Goal: Information Seeking & Learning: Learn about a topic

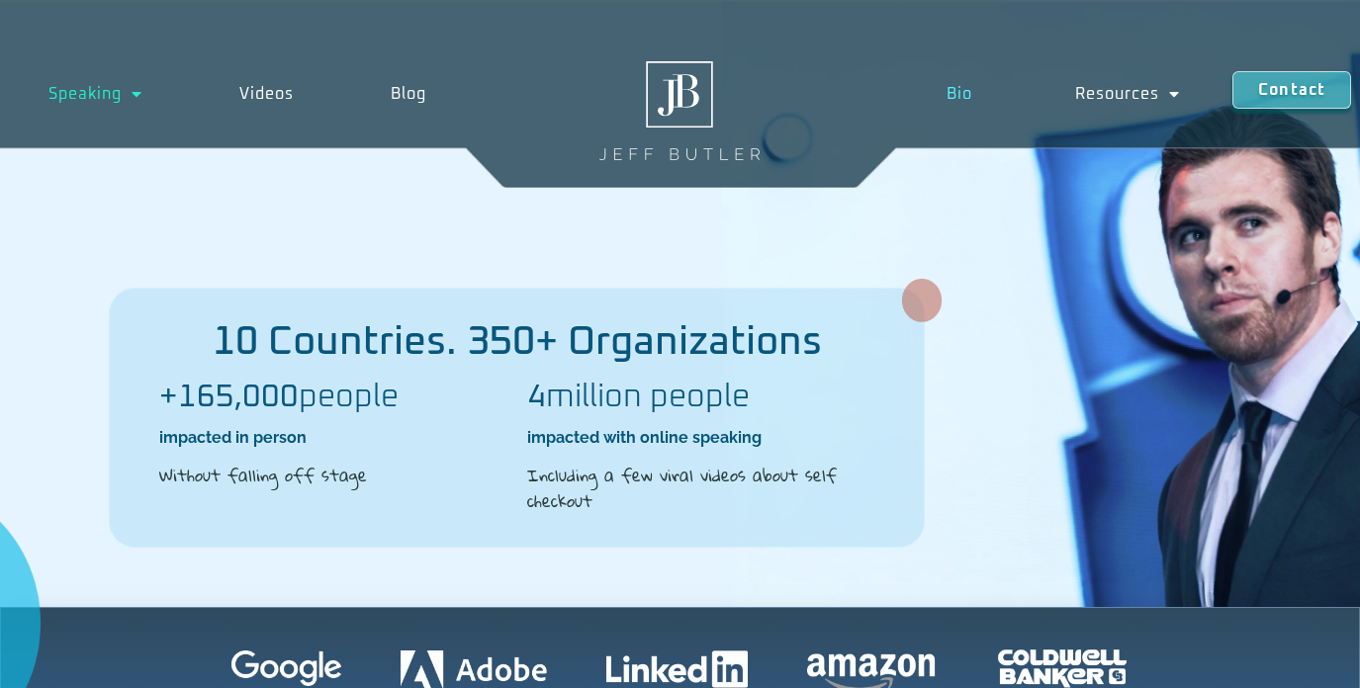
click at [966, 95] on link "Bio" at bounding box center [959, 94] width 130 height 46
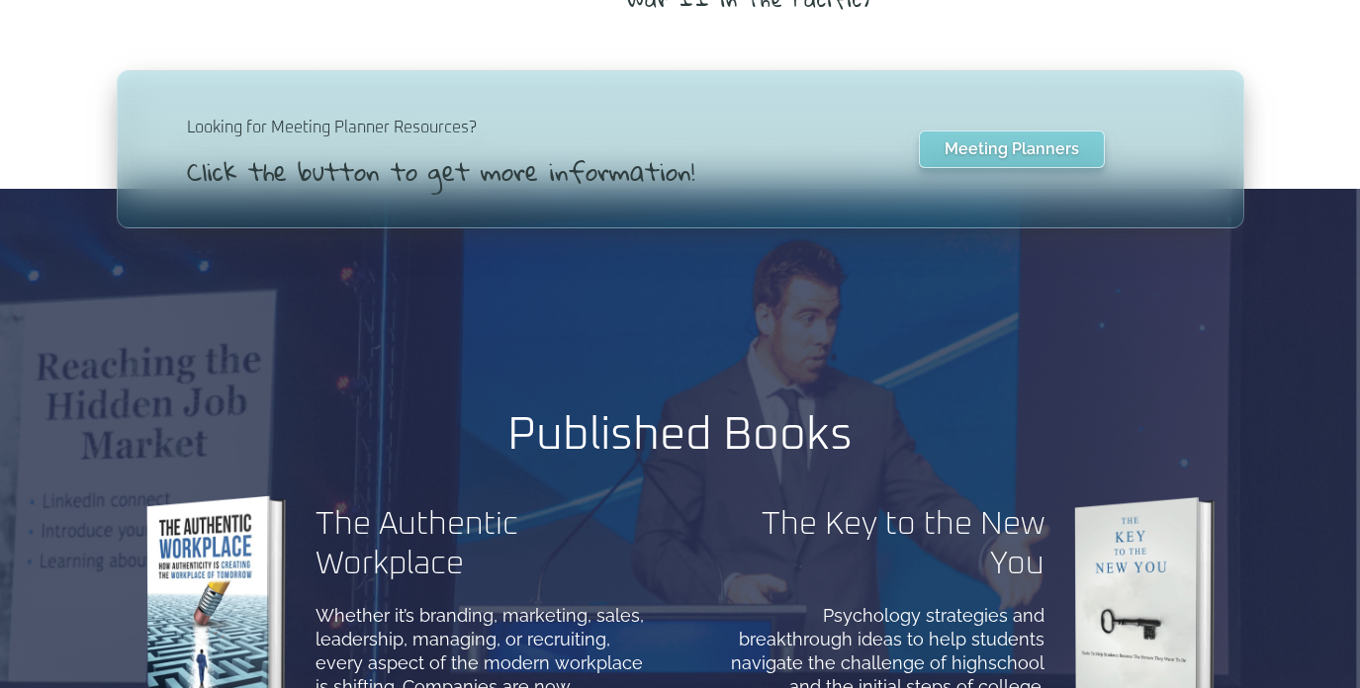
scroll to position [1485, 0]
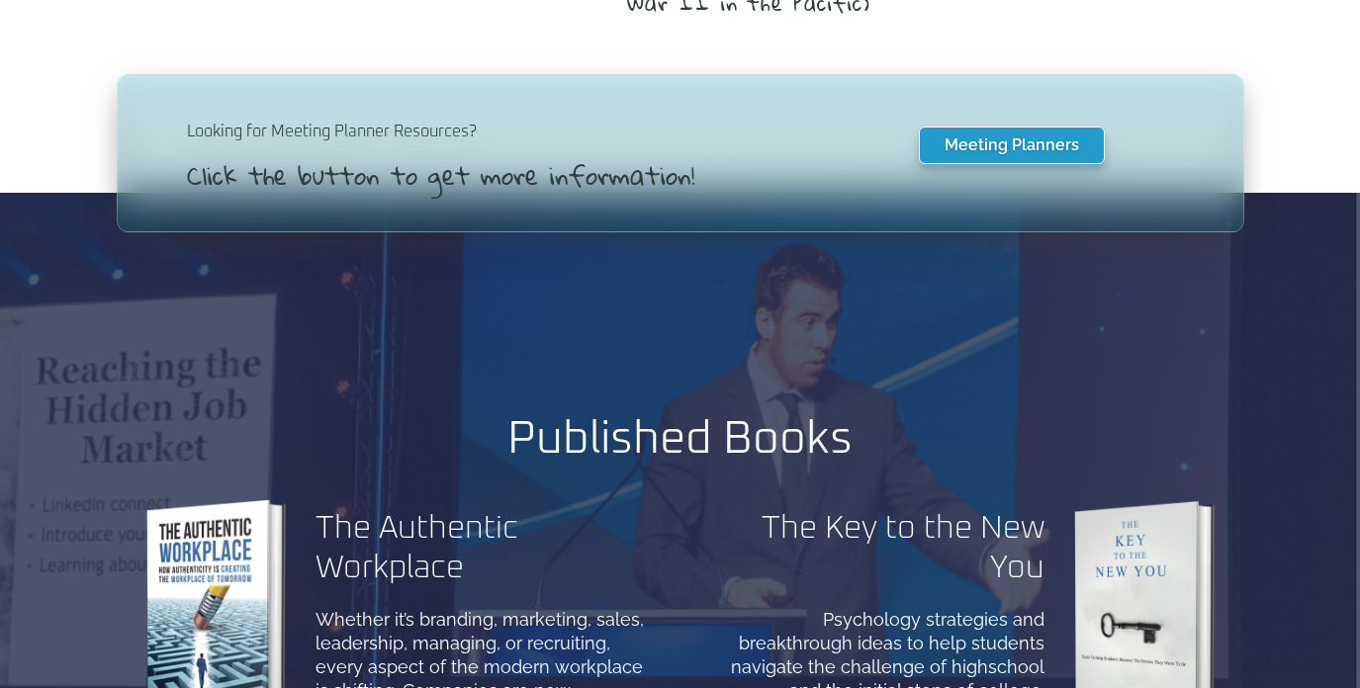
click at [1001, 152] on span "Meeting Planners" at bounding box center [1012, 146] width 135 height 16
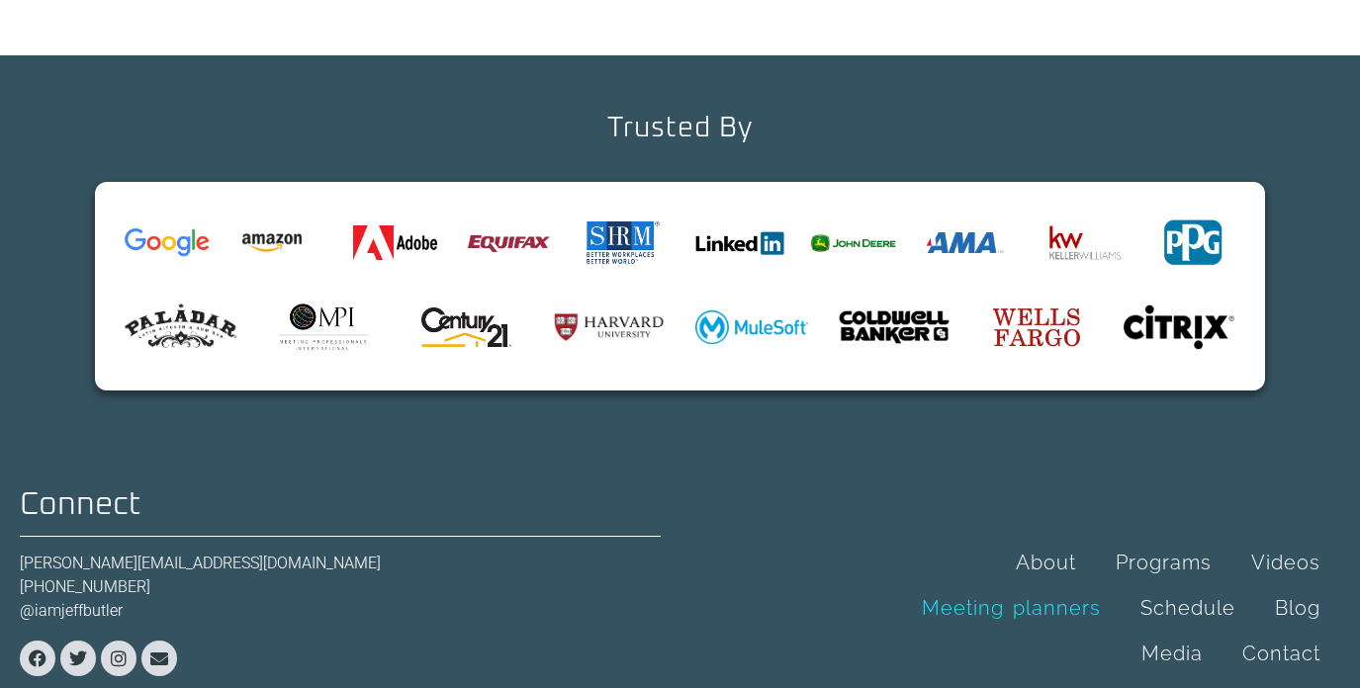
scroll to position [1989, 0]
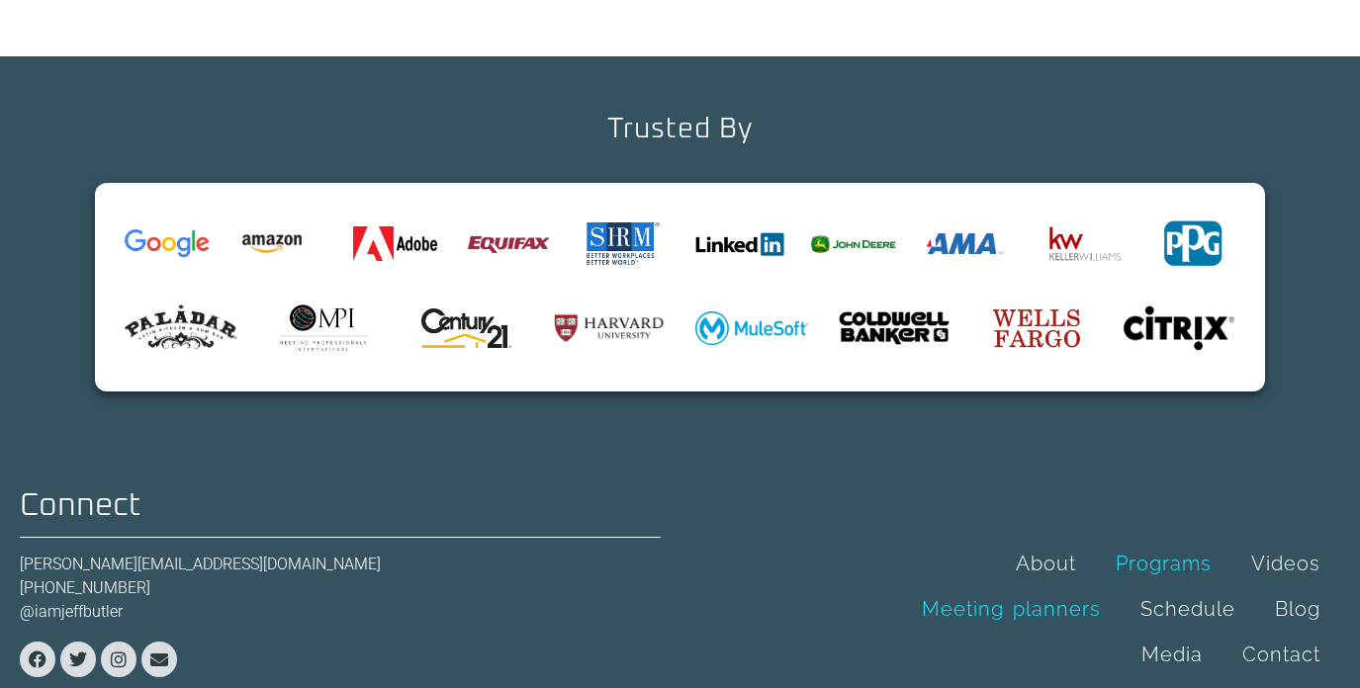
click at [1157, 541] on link "Programs" at bounding box center [1164, 564] width 136 height 46
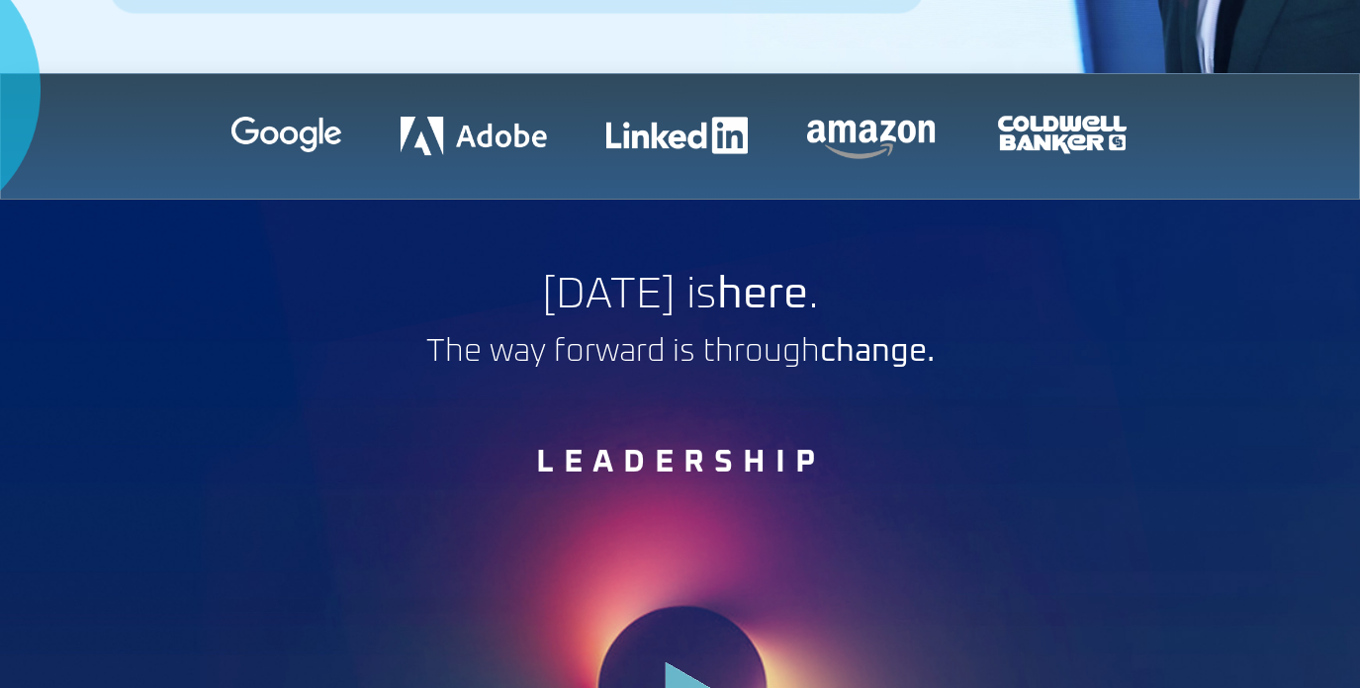
scroll to position [375, 0]
